Goal: Information Seeking & Learning: Learn about a topic

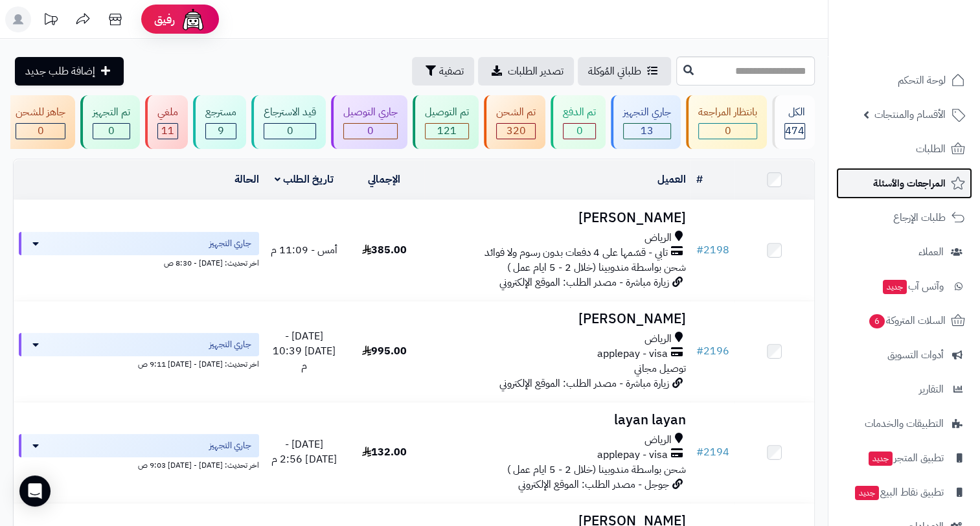
click at [912, 181] on span "المراجعات والأسئلة" at bounding box center [909, 183] width 73 height 18
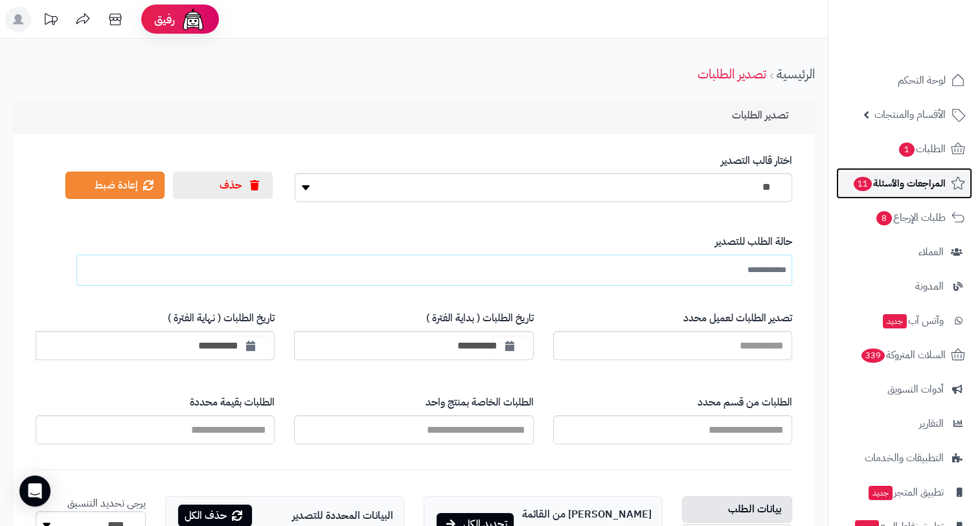
click at [908, 177] on span "المراجعات والأسئلة 11" at bounding box center [898, 183] width 93 height 18
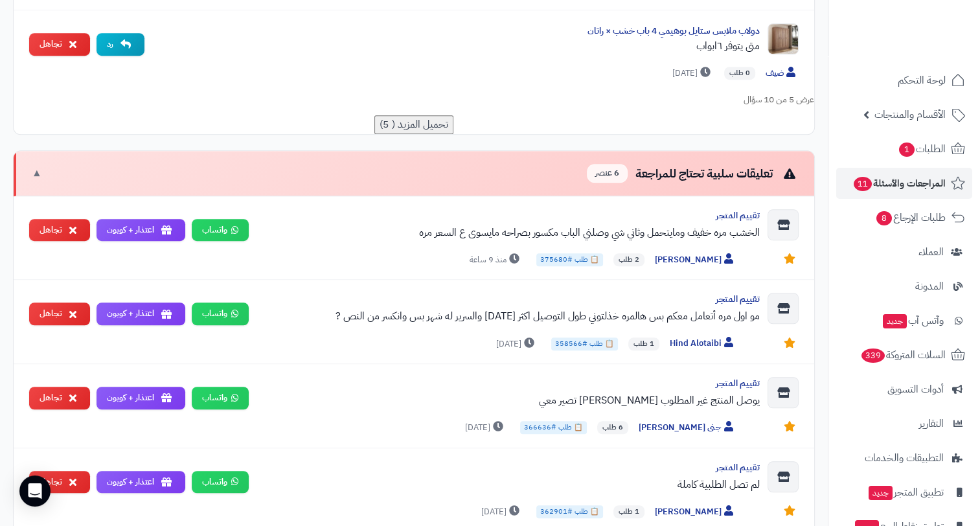
scroll to position [624, 0]
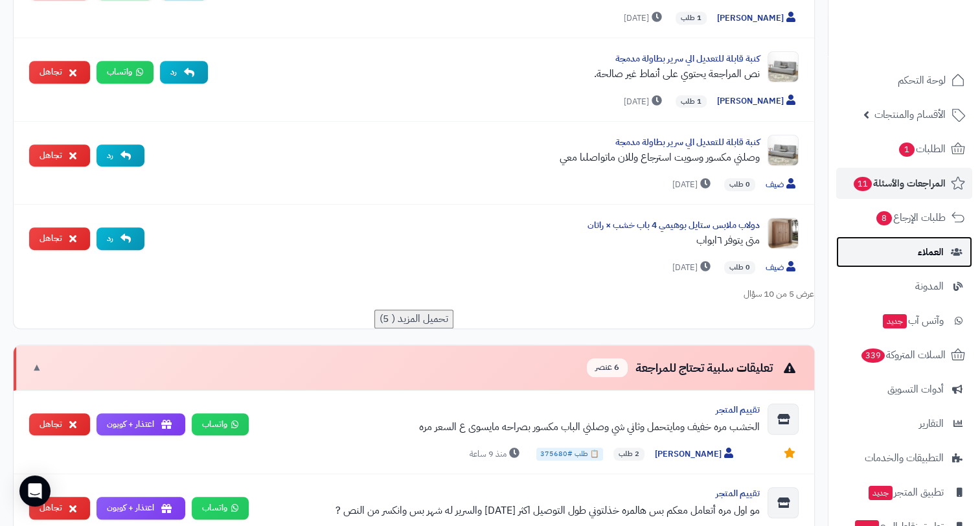
click at [932, 243] on span "العملاء" at bounding box center [930, 252] width 26 height 18
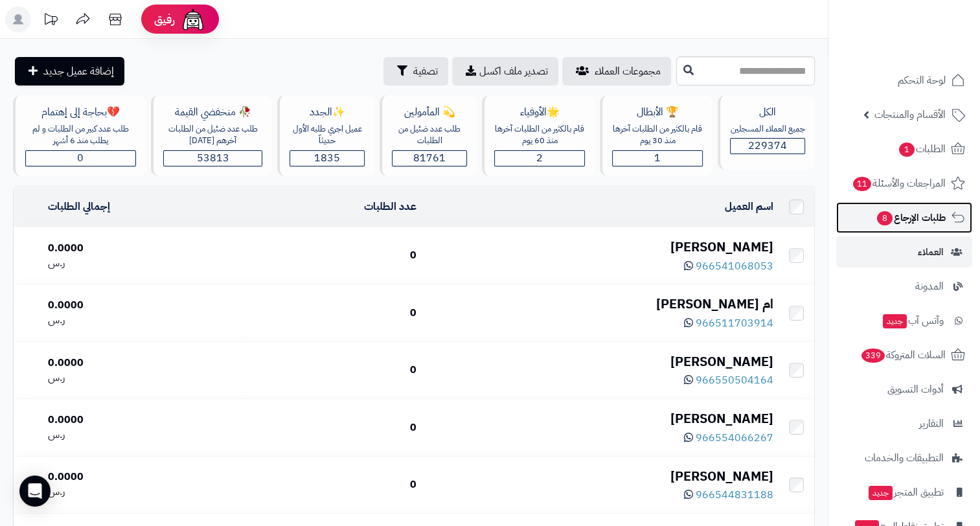
click at [929, 223] on span "طلبات الإرجاع 8" at bounding box center [910, 217] width 70 height 18
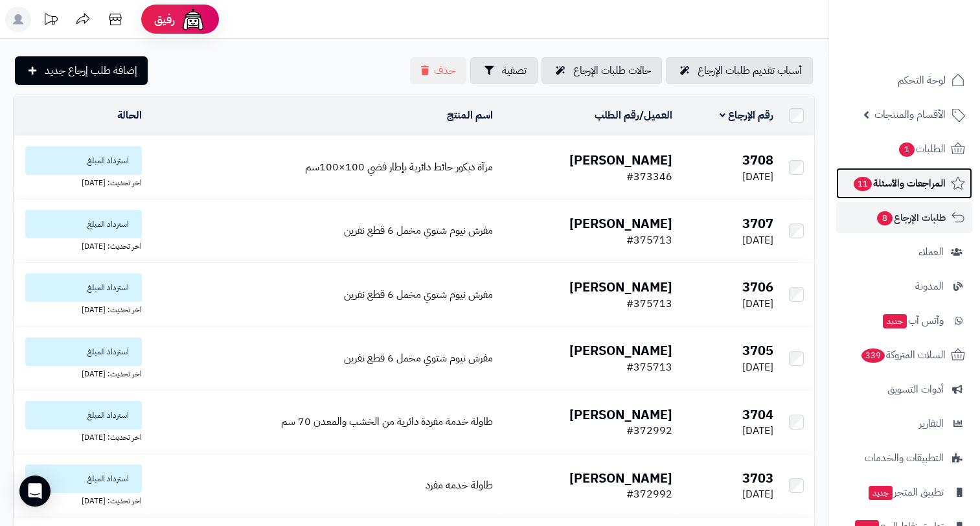
click at [902, 183] on span "المراجعات والأسئلة 11" at bounding box center [898, 183] width 93 height 18
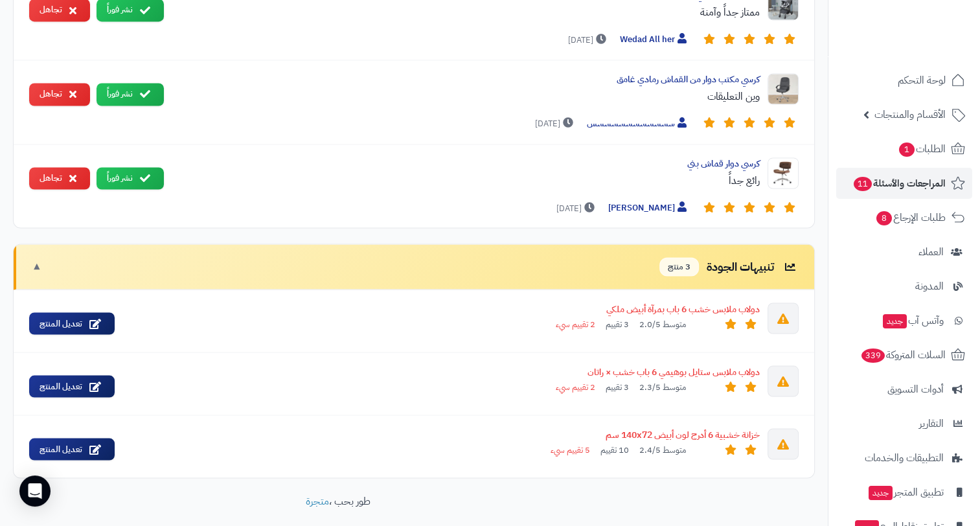
scroll to position [2243, 0]
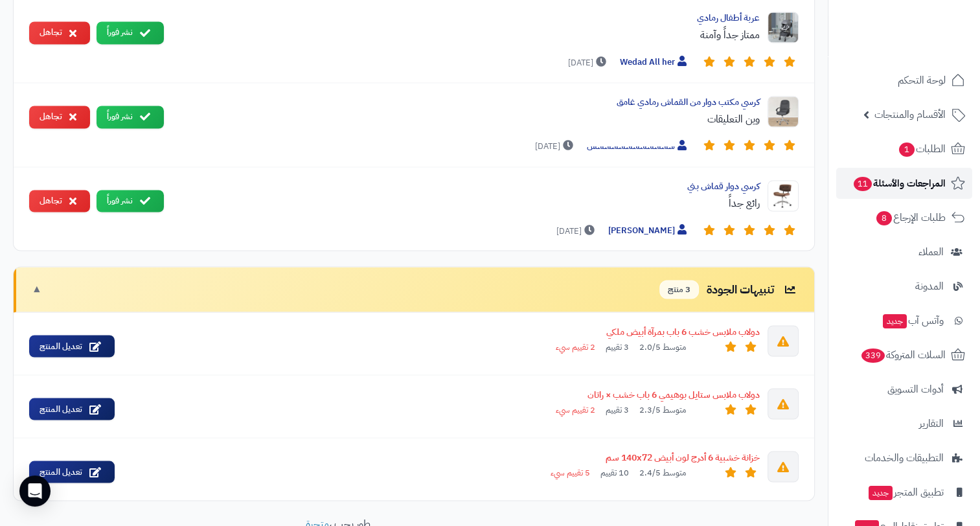
click at [897, 192] on span "المراجعات والأسئلة 11" at bounding box center [898, 183] width 93 height 18
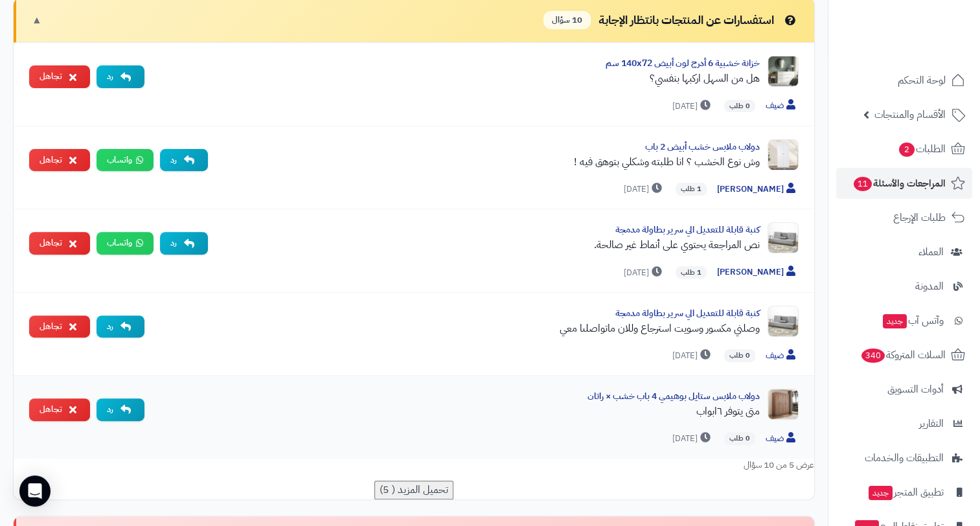
scroll to position [712, 0]
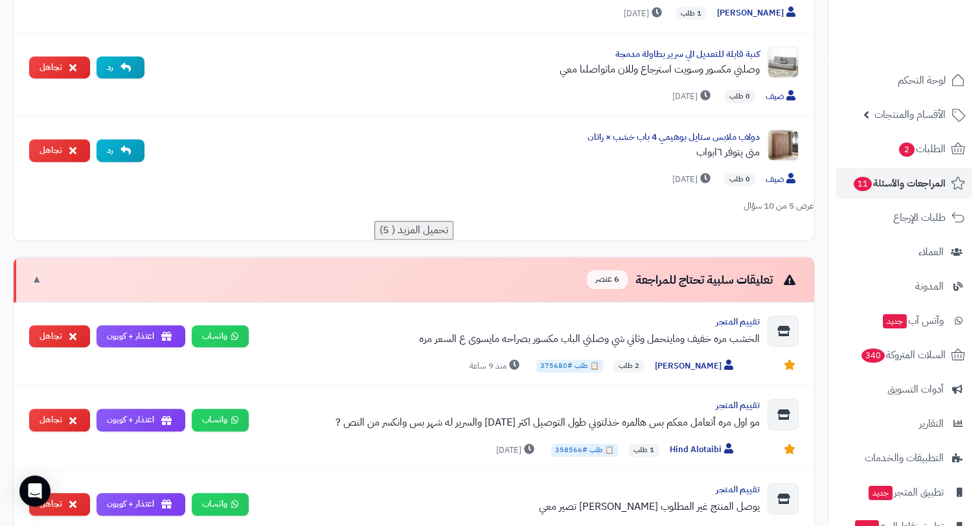
click at [420, 221] on button "تحميل المزيد ( 5)" at bounding box center [413, 230] width 79 height 19
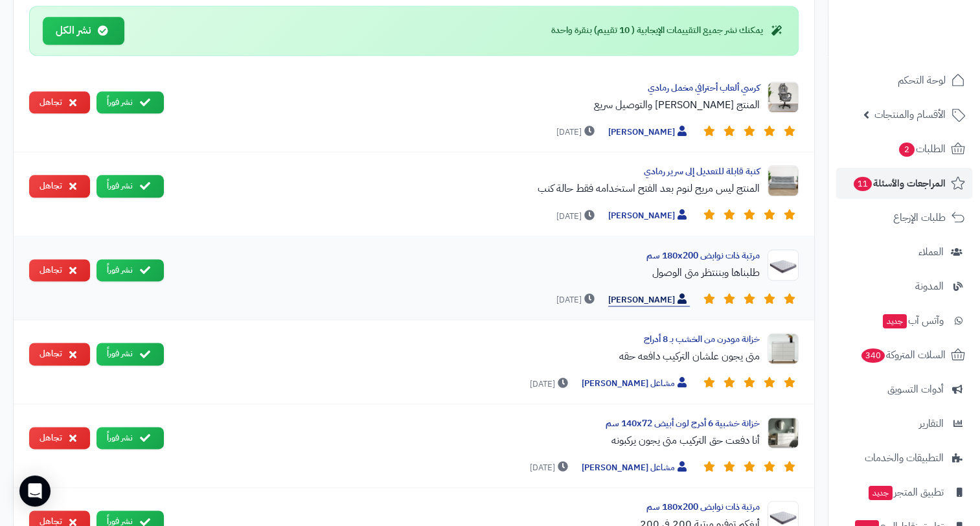
scroll to position [1530, 0]
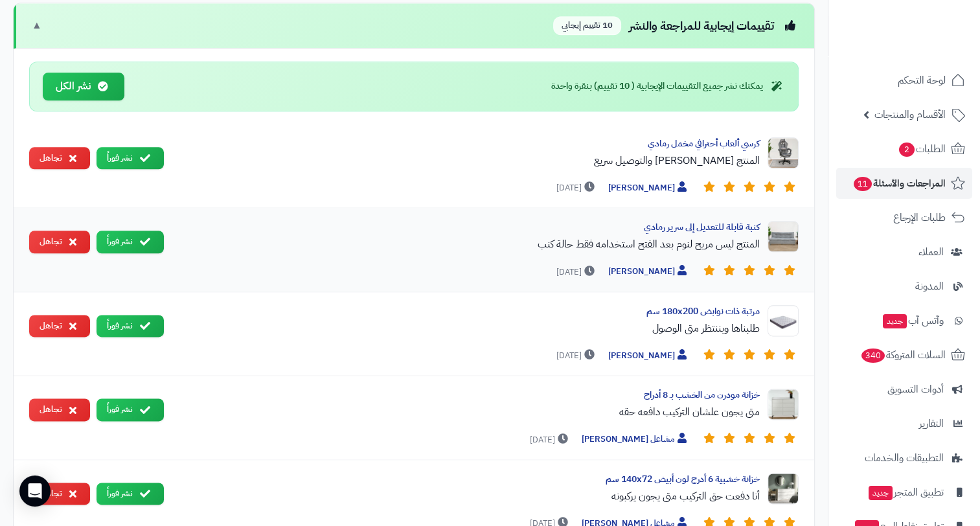
click at [607, 236] on div "المنتج ليس مريح لنوم بعد الفتح استخدامه فقط حالة كنب" at bounding box center [466, 244] width 585 height 16
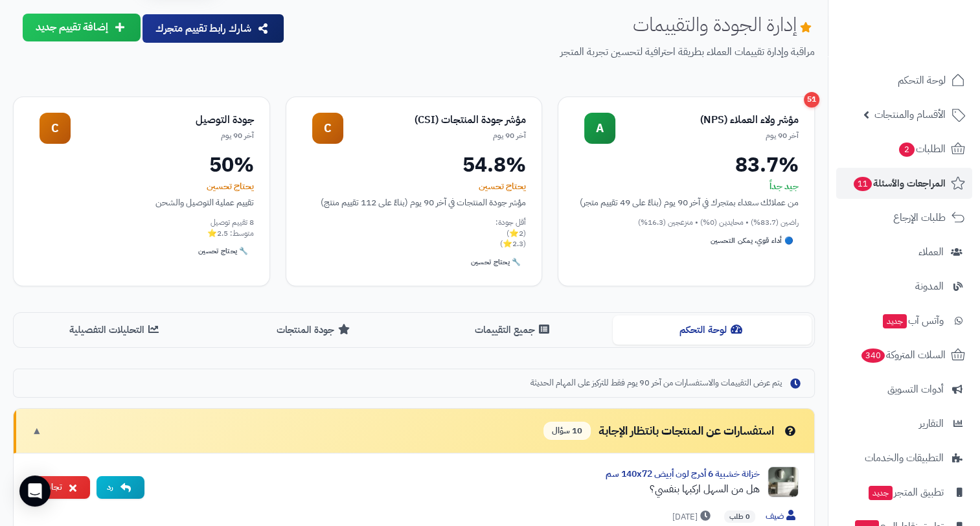
scroll to position [41, 0]
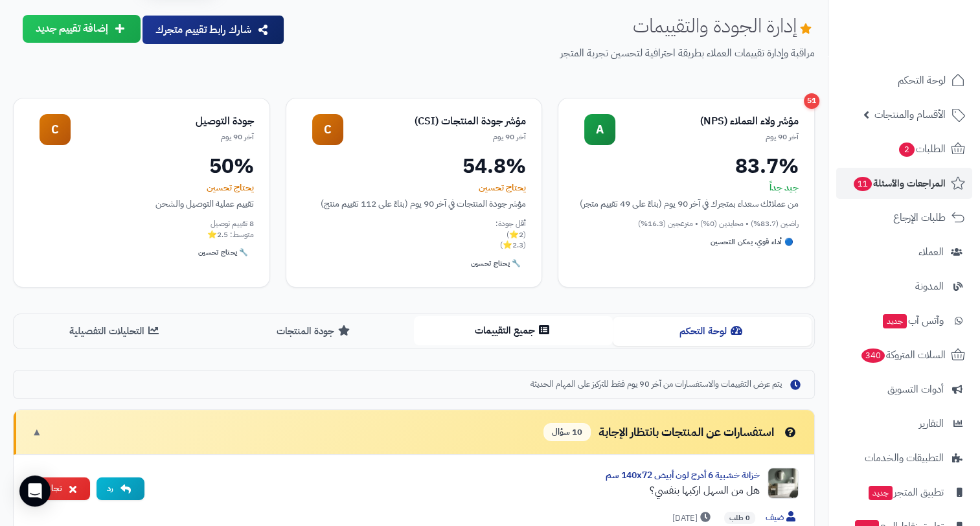
click at [511, 330] on button "جميع التقييمات" at bounding box center [513, 330] width 199 height 29
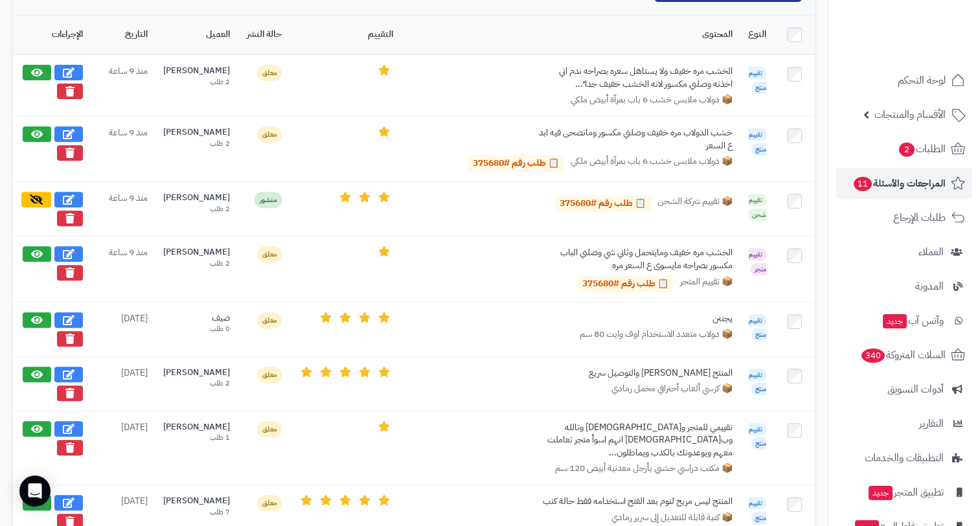
scroll to position [398, 0]
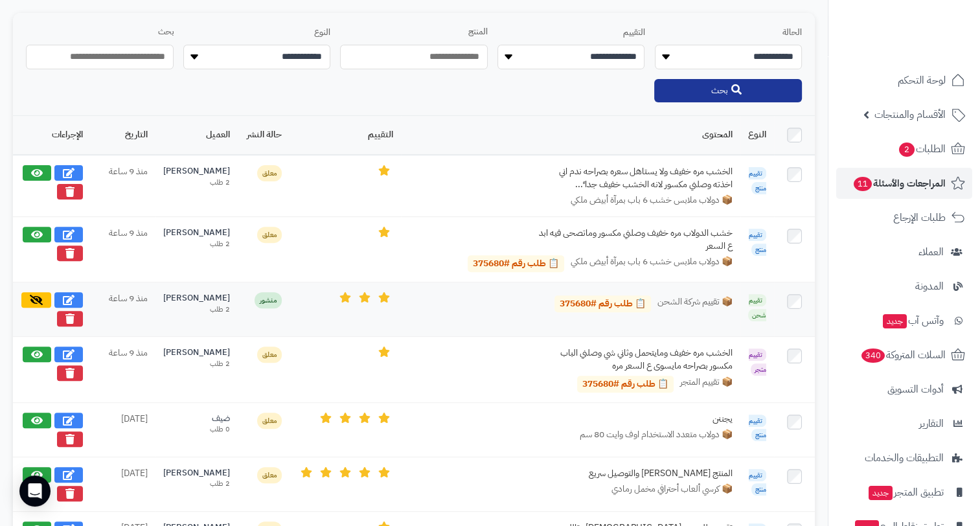
click at [212, 297] on div "[PERSON_NAME]" at bounding box center [196, 298] width 67 height 12
click at [220, 467] on div "[PERSON_NAME]" at bounding box center [196, 473] width 67 height 12
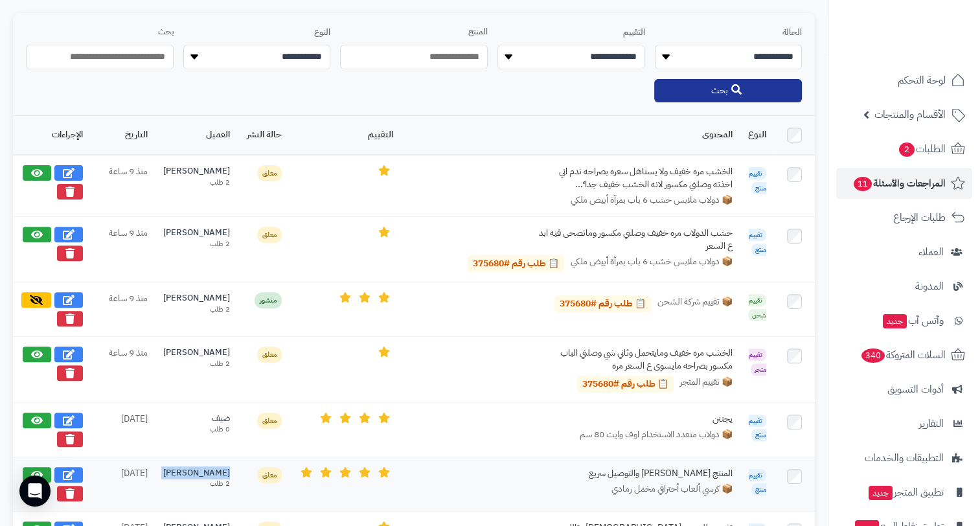
click at [220, 467] on div "[PERSON_NAME]" at bounding box center [196, 473] width 67 height 12
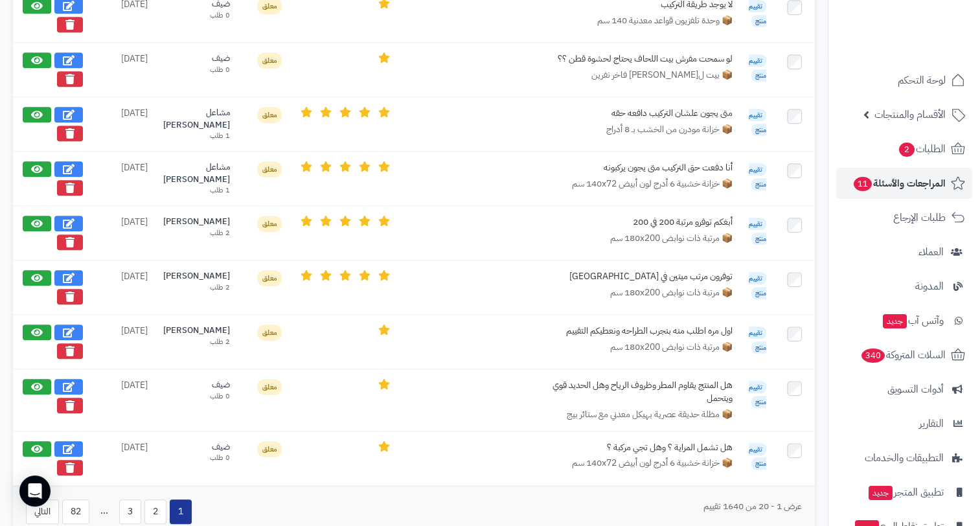
scroll to position [1305, 0]
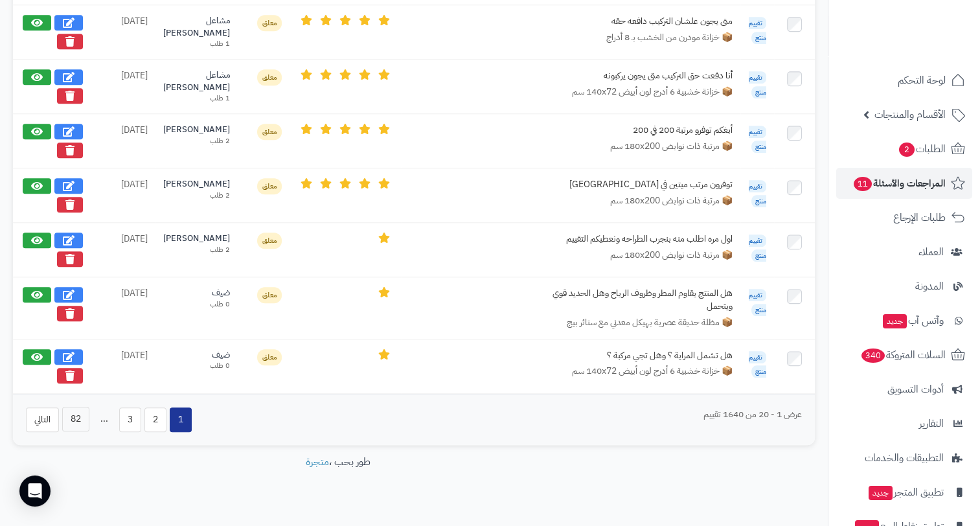
click at [80, 407] on button "82" at bounding box center [75, 419] width 27 height 25
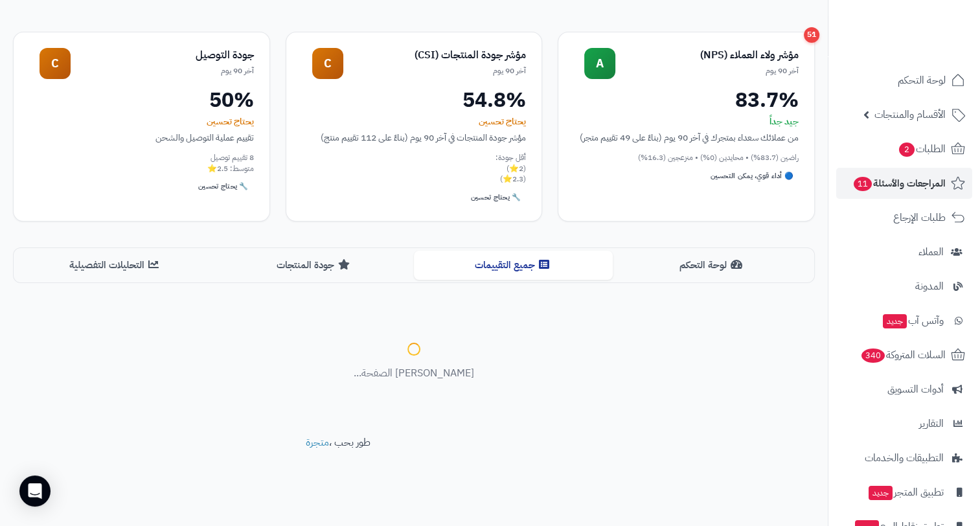
scroll to position [243, 0]
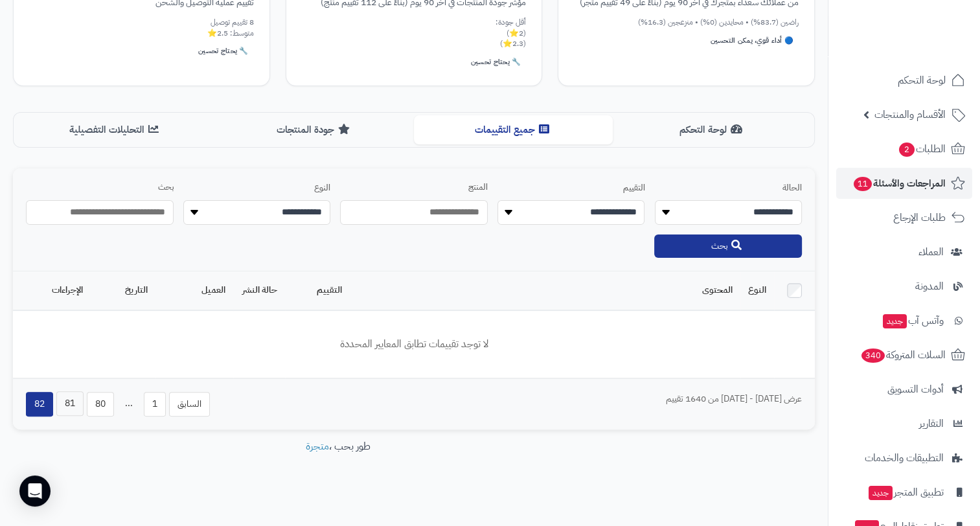
click at [69, 405] on button "81" at bounding box center [69, 403] width 27 height 25
click at [137, 400] on button "80" at bounding box center [136, 403] width 27 height 25
click at [161, 412] on div "السابق 1 ... 78 79 80 81 82 التالي" at bounding box center [166, 404] width 281 height 25
click at [157, 401] on button "79" at bounding box center [166, 403] width 27 height 25
click at [166, 401] on button "79" at bounding box center [166, 403] width 27 height 25
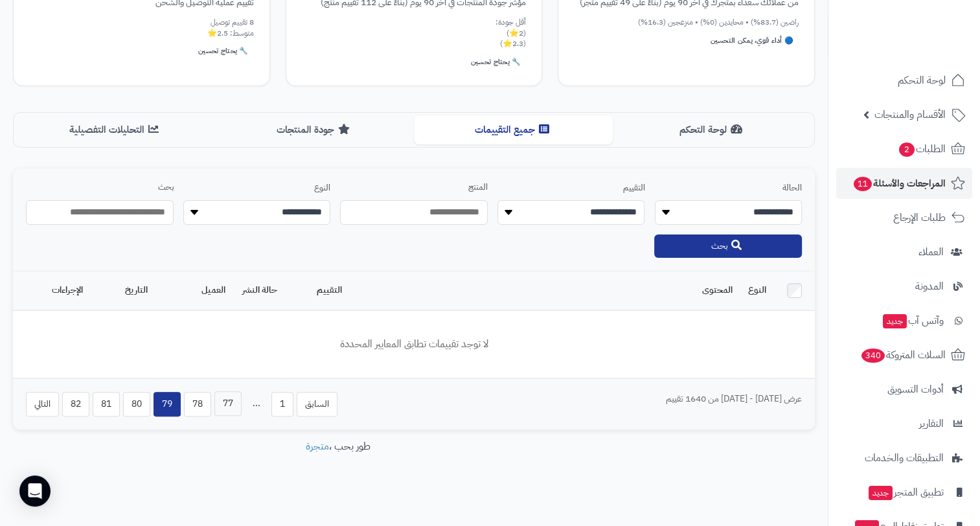
click at [216, 401] on button "77" at bounding box center [227, 403] width 27 height 25
click at [216, 406] on button "76" at bounding box center [223, 403] width 27 height 25
click at [249, 407] on button "74" at bounding box center [254, 403] width 27 height 25
click at [251, 406] on button "72" at bounding box center [254, 403] width 27 height 25
click at [246, 396] on button "70" at bounding box center [254, 403] width 27 height 25
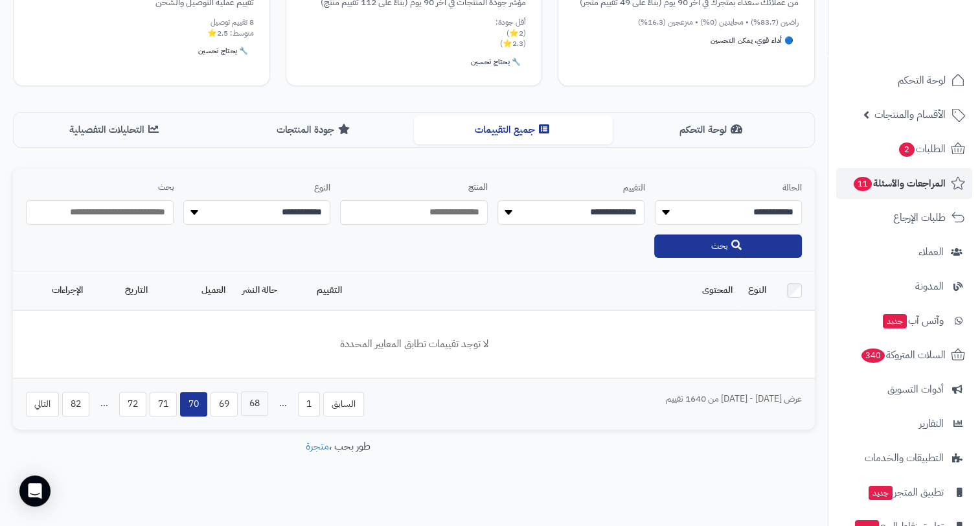
click at [265, 392] on button "68" at bounding box center [254, 403] width 27 height 25
click at [254, 399] on button "66" at bounding box center [254, 403] width 27 height 25
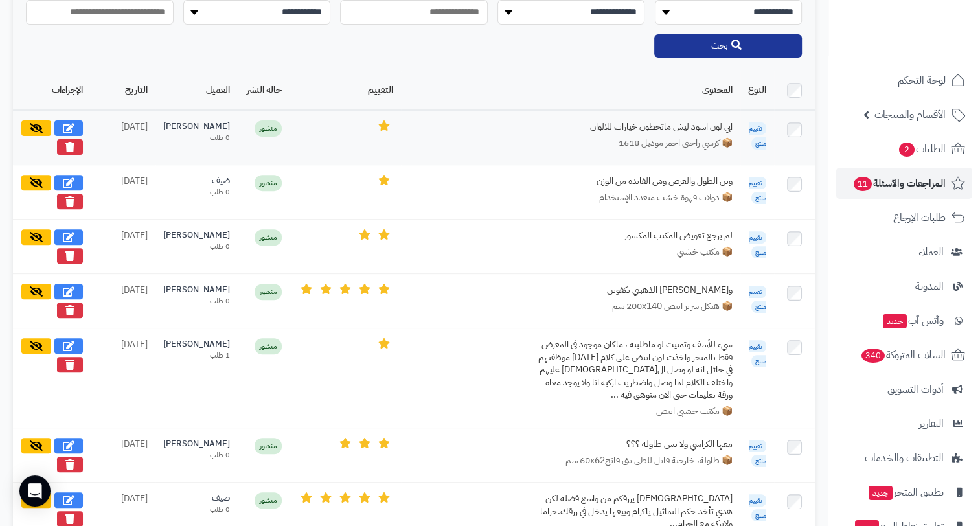
scroll to position [559, 0]
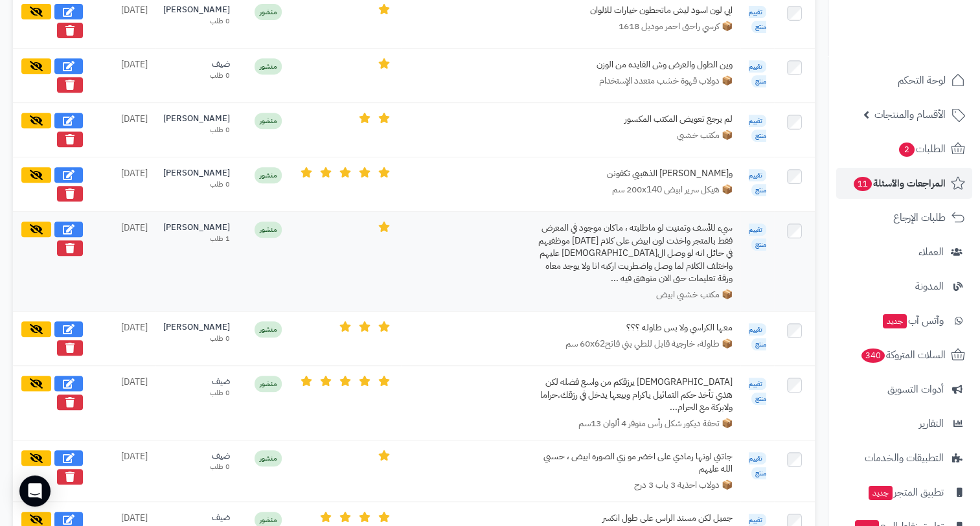
click at [658, 247] on div "سيء للأسف وتمنيت لو ماطلبته ، ماكان موجود في المعرض فقط بالمتجر واخذت لون ابيض …" at bounding box center [635, 252] width 194 height 63
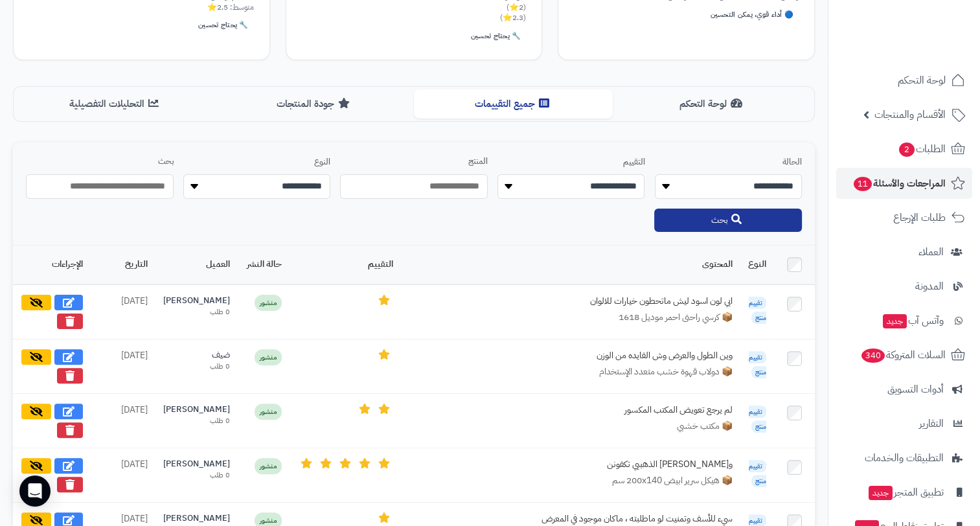
scroll to position [388, 0]
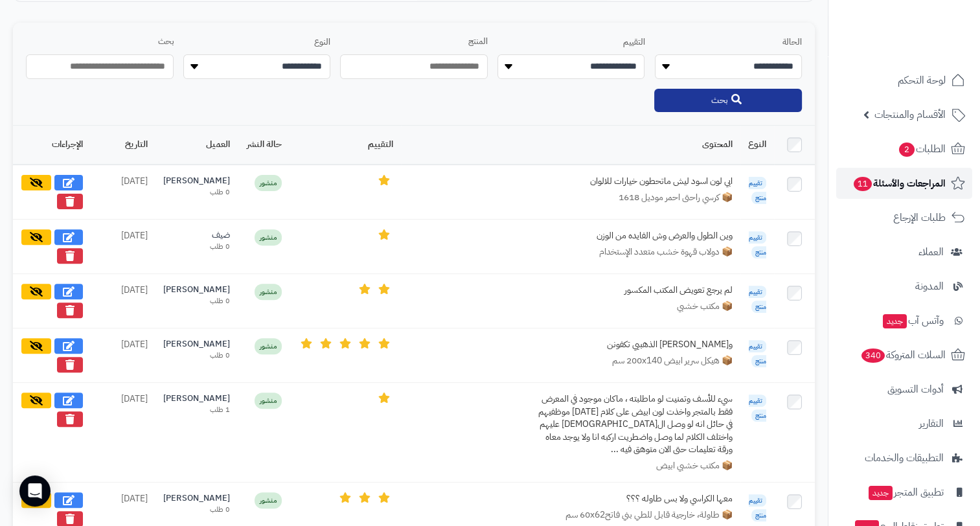
click at [922, 180] on span "المراجعات والأسئلة 11" at bounding box center [898, 183] width 93 height 18
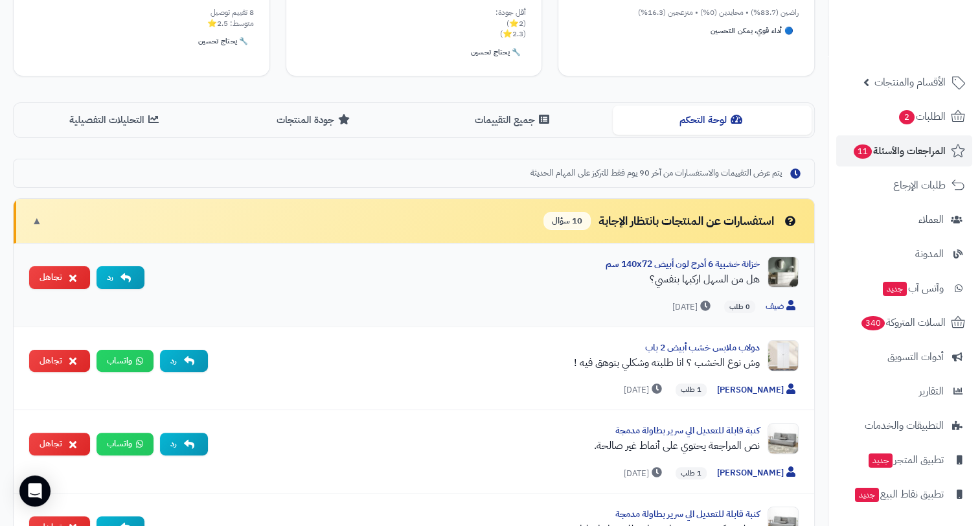
scroll to position [259, 0]
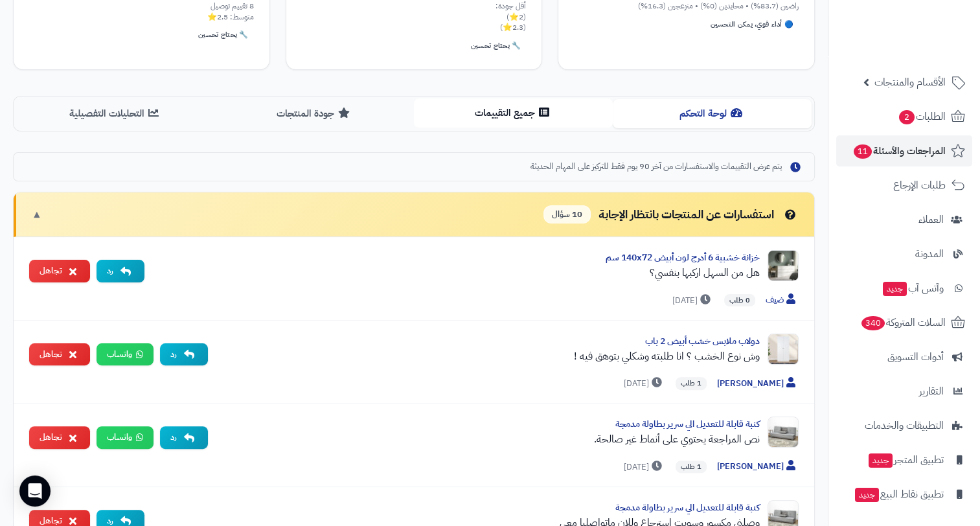
click at [552, 112] on button "جميع التقييمات" at bounding box center [513, 112] width 199 height 29
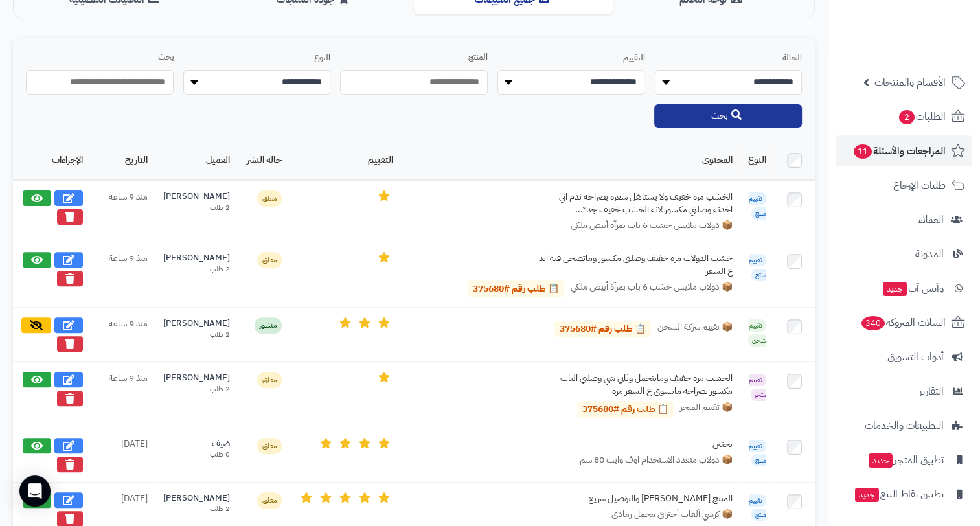
scroll to position [453, 0]
